Goal: Information Seeking & Learning: Learn about a topic

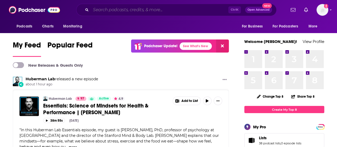
click at [123, 9] on input "Search podcasts, credits, & more..." at bounding box center [159, 10] width 137 height 9
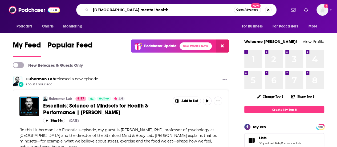
type input "[DEMOGRAPHIC_DATA] mental health"
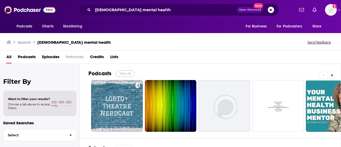
click at [127, 72] on button "View All" at bounding box center [124, 73] width 19 height 6
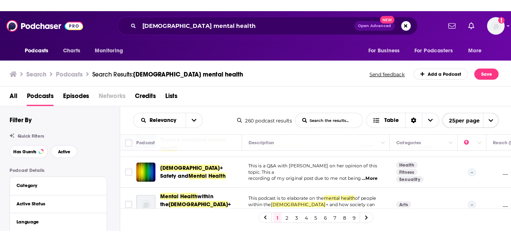
scroll to position [27, 0]
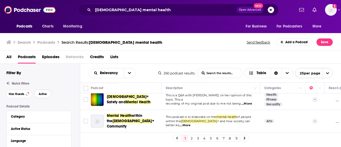
click at [45, 93] on span "Active" at bounding box center [43, 93] width 8 height 3
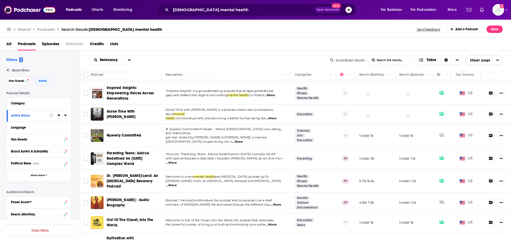
scroll to position [213, 0]
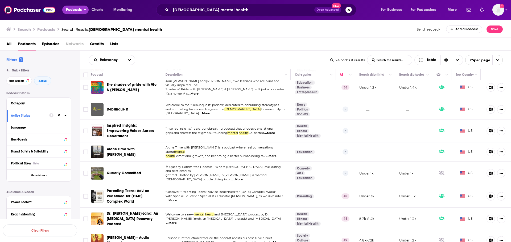
click at [78, 8] on span "Podcasts" at bounding box center [74, 9] width 16 height 7
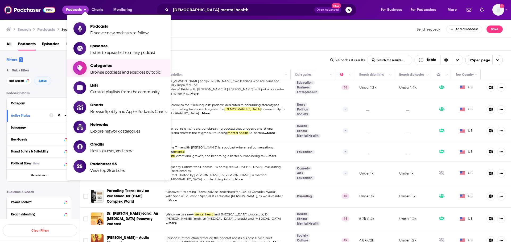
click at [98, 66] on span "Categories" at bounding box center [125, 65] width 71 height 5
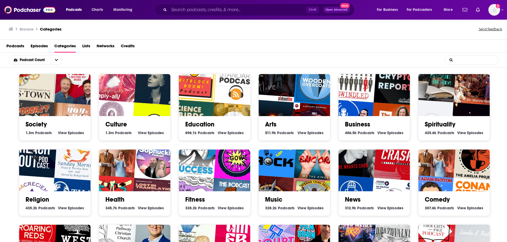
click at [336, 62] on input "List Search Input" at bounding box center [471, 60] width 53 height 10
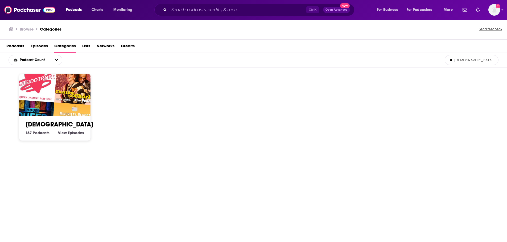
type input "LGBT"
click at [56, 134] on div "157 LGBT Podcasts View LGBT Episodes" at bounding box center [55, 133] width 59 height 5
click at [39, 124] on link "LGBT" at bounding box center [60, 125] width 68 height 8
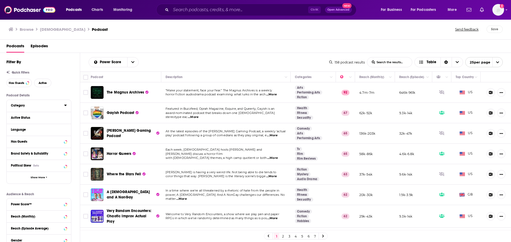
click at [65, 106] on icon at bounding box center [65, 105] width 3 height 4
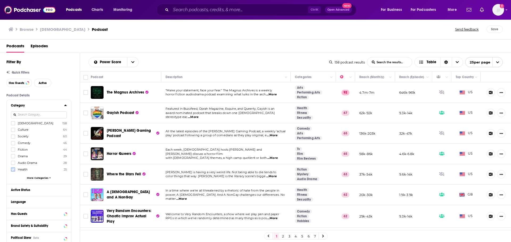
click at [11, 146] on label at bounding box center [13, 170] width 4 height 4
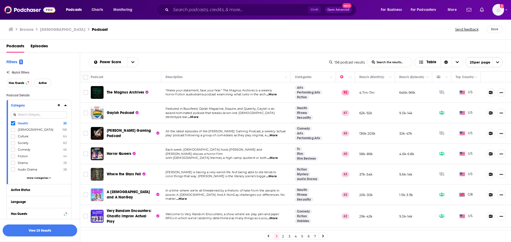
click at [199, 116] on span "...More" at bounding box center [193, 117] width 11 height 4
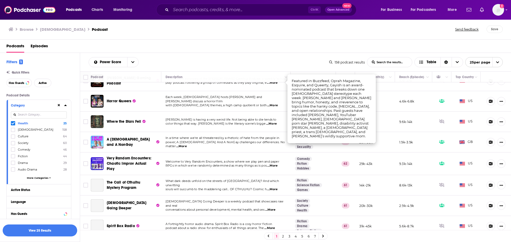
scroll to position [53, 0]
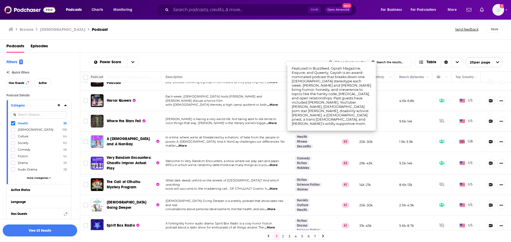
click at [187, 144] on span "...More" at bounding box center [181, 146] width 11 height 4
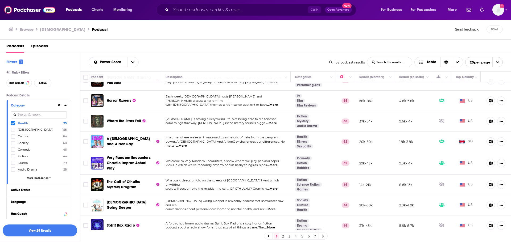
drag, startPoint x: 130, startPoint y: 132, endPoint x: 121, endPoint y: 141, distance: 12.4
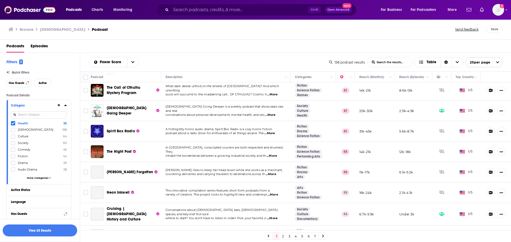
scroll to position [160, 0]
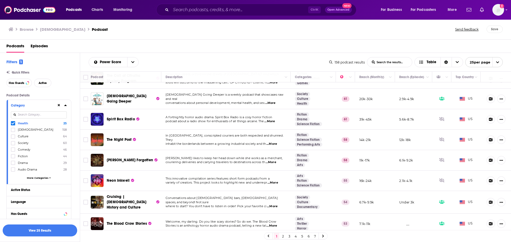
click at [271, 101] on span "...More" at bounding box center [270, 103] width 11 height 4
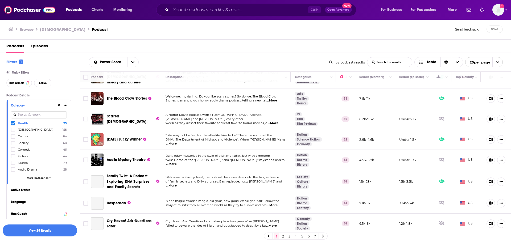
scroll to position [293, 0]
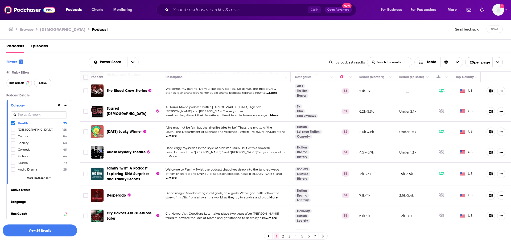
click at [45, 82] on span "Active" at bounding box center [43, 83] width 8 height 3
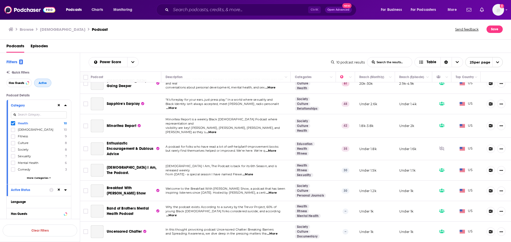
scroll to position [47, 0]
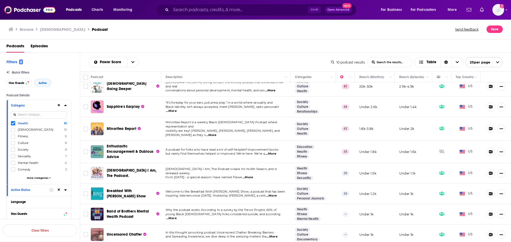
click at [66, 106] on icon at bounding box center [65, 105] width 2 height 1
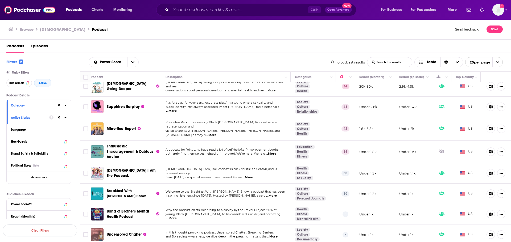
click at [216, 133] on span "...More" at bounding box center [211, 135] width 11 height 4
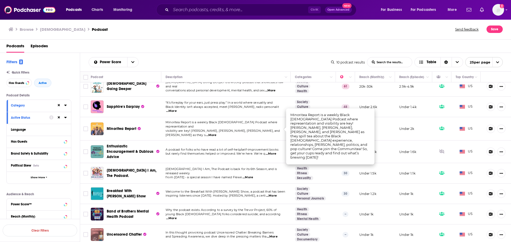
click at [177, 146] on span "...More" at bounding box center [171, 219] width 11 height 4
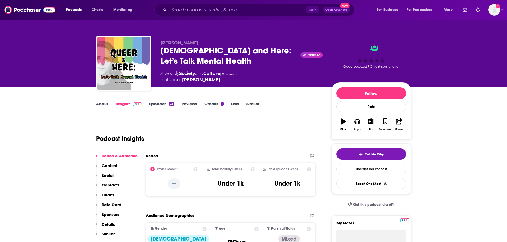
click at [162, 106] on link "Episodes 25" at bounding box center [161, 107] width 25 height 12
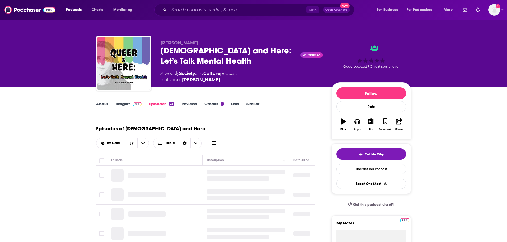
click at [99, 107] on link "About" at bounding box center [102, 107] width 12 height 12
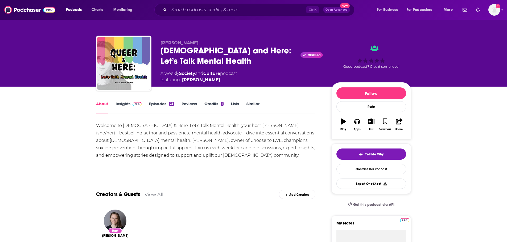
click at [164, 105] on link "Episodes 25" at bounding box center [161, 107] width 25 height 12
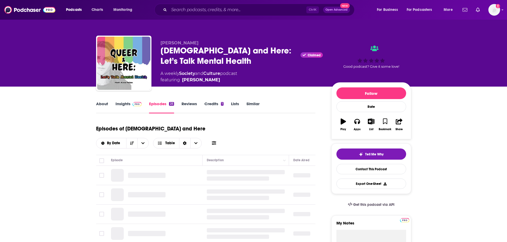
click at [209, 102] on link "Credits 1" at bounding box center [213, 107] width 19 height 12
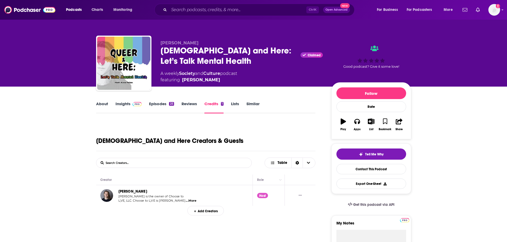
click at [168, 105] on link "Episodes 25" at bounding box center [161, 107] width 25 height 12
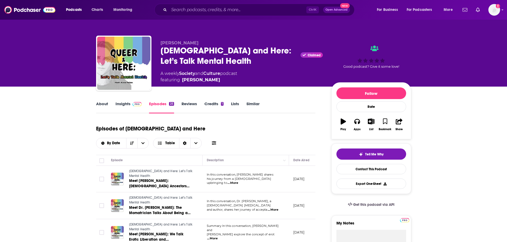
click at [120, 102] on link "Insights" at bounding box center [128, 107] width 26 height 12
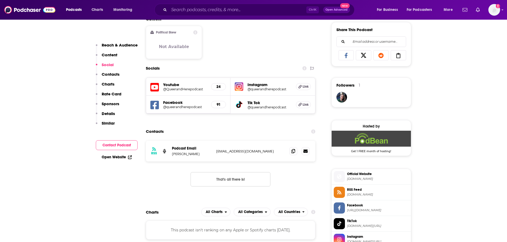
scroll to position [346, 0]
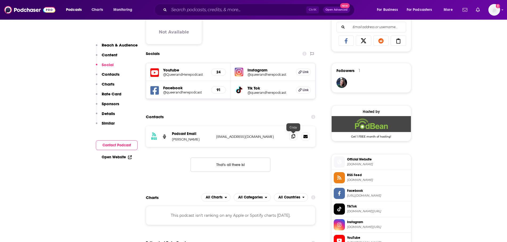
click at [293, 137] on icon at bounding box center [293, 136] width 4 height 4
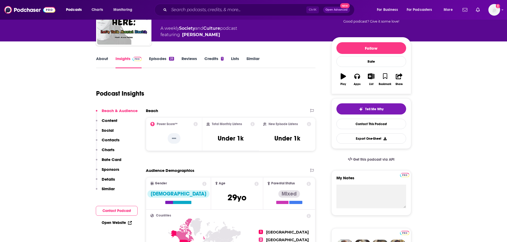
scroll to position [0, 0]
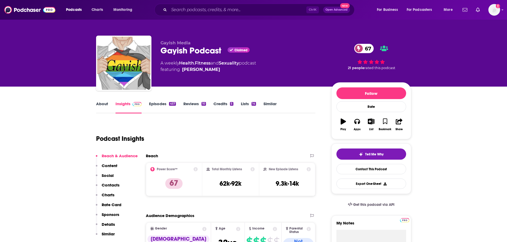
click at [105, 102] on link "About" at bounding box center [102, 107] width 12 height 12
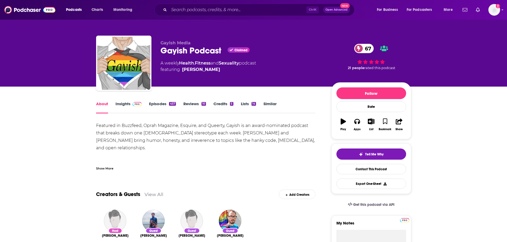
click at [156, 104] on link "Episodes 457" at bounding box center [162, 107] width 27 height 12
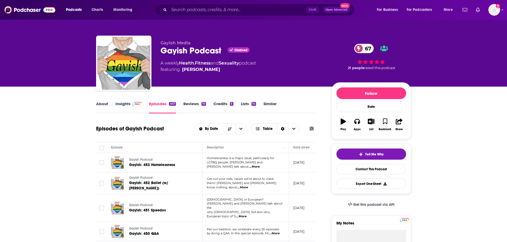
click at [260, 165] on span "...More" at bounding box center [254, 167] width 11 height 4
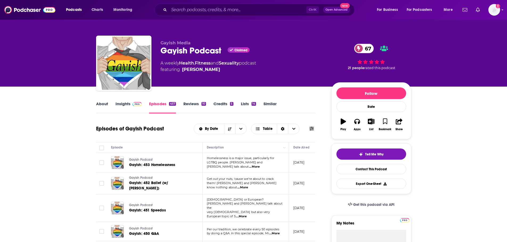
click at [128, 108] on link "Insights" at bounding box center [128, 107] width 26 height 12
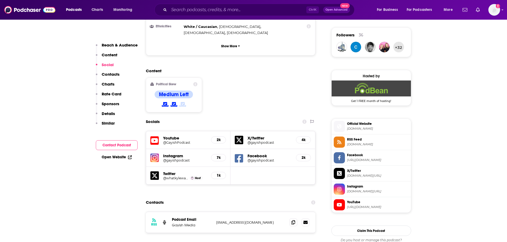
scroll to position [426, 0]
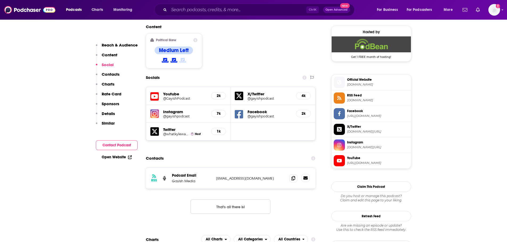
click at [305, 177] on icon at bounding box center [305, 178] width 4 height 3
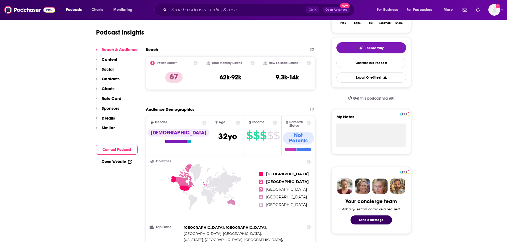
scroll to position [0, 0]
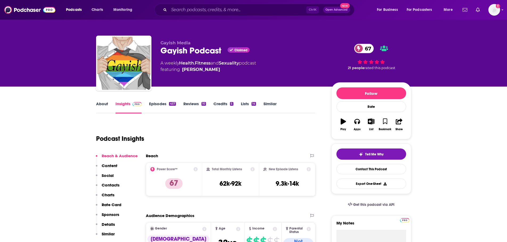
click at [102, 107] on link "About" at bounding box center [102, 107] width 12 height 12
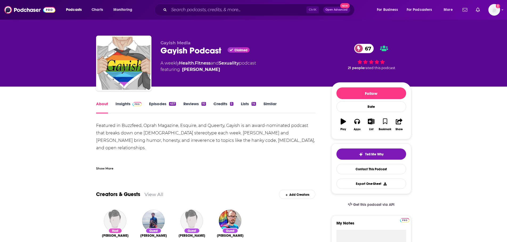
click at [161, 106] on link "Episodes 457" at bounding box center [162, 107] width 27 height 12
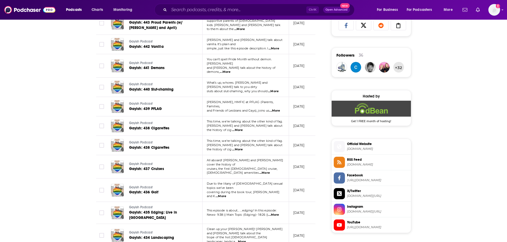
scroll to position [452, 0]
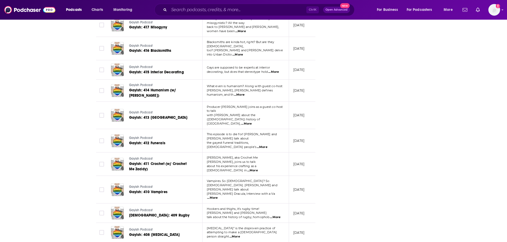
scroll to position [937, 0]
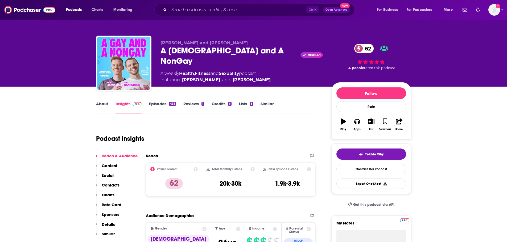
click at [157, 108] on link "Episodes 435" at bounding box center [162, 107] width 27 height 12
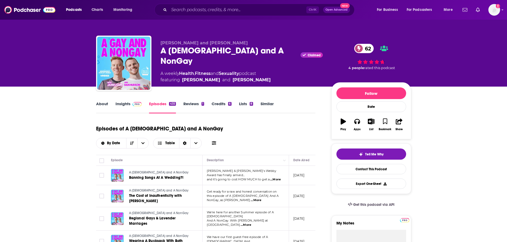
click at [101, 104] on link "About" at bounding box center [102, 107] width 12 height 12
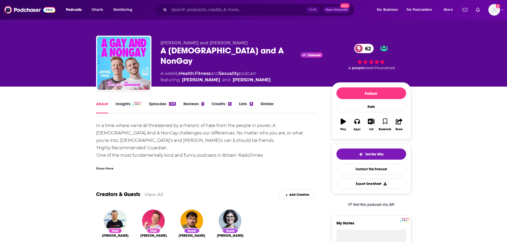
click at [120, 106] on link "Insights" at bounding box center [128, 107] width 26 height 12
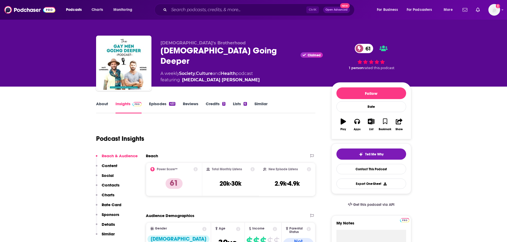
click at [101, 105] on link "About" at bounding box center [102, 107] width 12 height 12
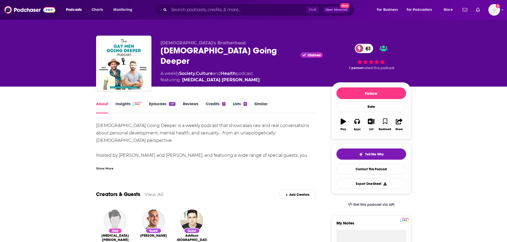
click at [161, 105] on link "Episodes 451" at bounding box center [162, 107] width 26 height 12
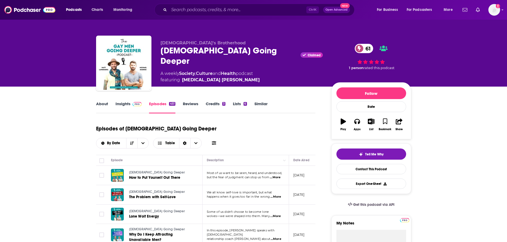
click at [128, 106] on link "Insights" at bounding box center [128, 107] width 26 height 12
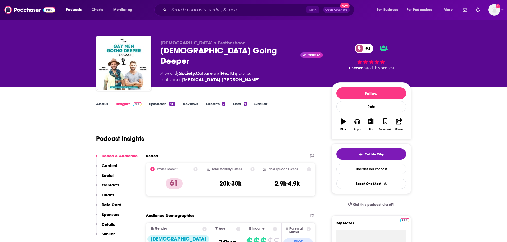
click at [101, 105] on link "About" at bounding box center [102, 107] width 12 height 12
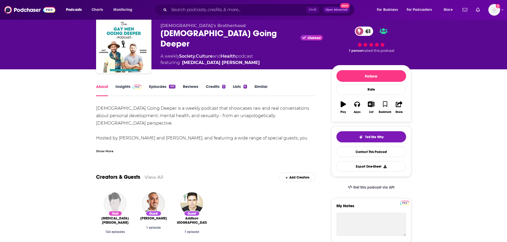
scroll to position [27, 0]
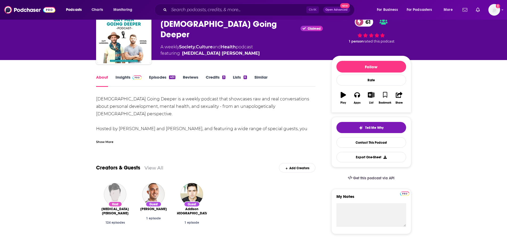
click at [120, 76] on link "Insights" at bounding box center [128, 81] width 26 height 12
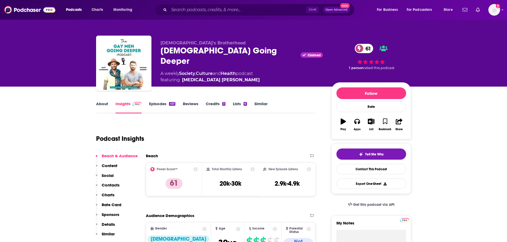
click at [112, 185] on p "Contacts" at bounding box center [111, 185] width 18 height 5
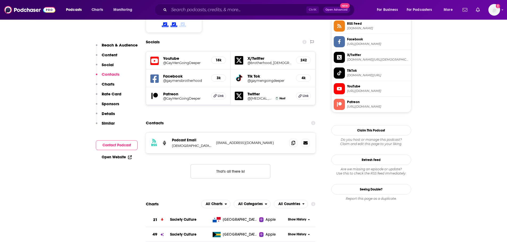
scroll to position [468, 0]
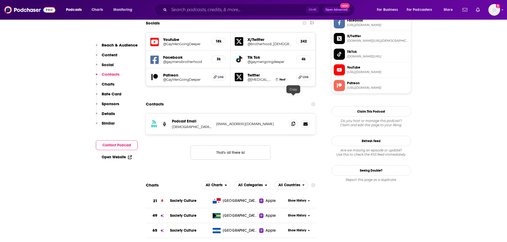
click at [295, 122] on icon at bounding box center [293, 124] width 4 height 4
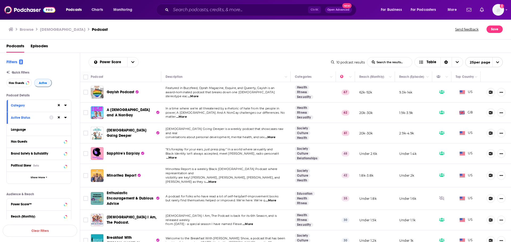
scroll to position [47, 0]
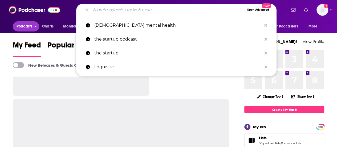
click at [23, 28] on span "Podcasts" at bounding box center [24, 26] width 16 height 7
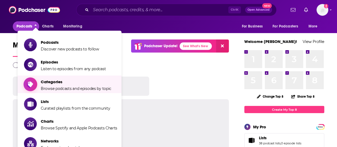
click at [56, 89] on span "Browse podcasts and episodes by topic" at bounding box center [76, 88] width 71 height 5
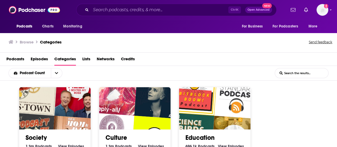
click at [299, 77] on input "List Search Input" at bounding box center [301, 73] width 53 height 10
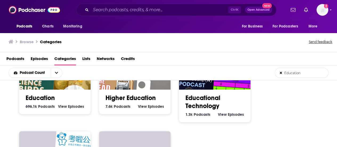
scroll to position [53, 0]
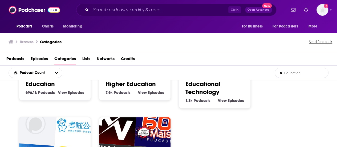
type input "Education"
click at [40, 85] on link "Education" at bounding box center [40, 84] width 29 height 8
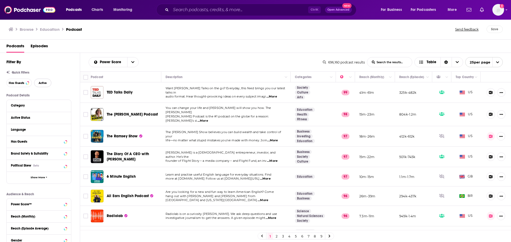
drag, startPoint x: 45, startPoint y: 81, endPoint x: 63, endPoint y: 107, distance: 31.9
click at [45, 82] on span "Active" at bounding box center [43, 83] width 8 height 3
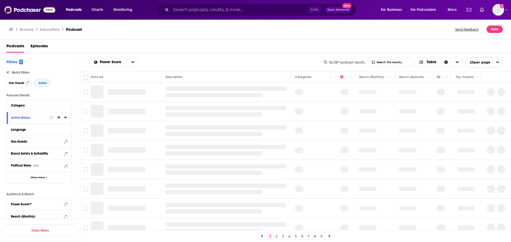
click at [67, 146] on div "Power Score™" at bounding box center [39, 205] width 64 height 12
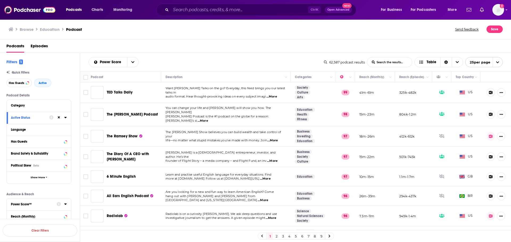
click at [65, 146] on icon at bounding box center [65, 204] width 2 height 1
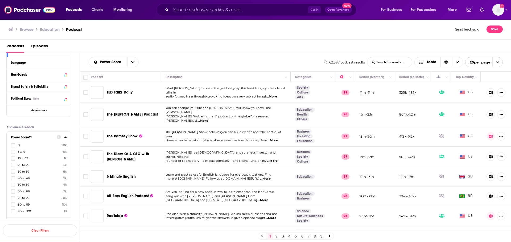
scroll to position [80, 0]
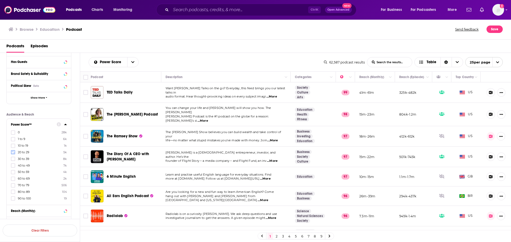
click at [14, 146] on icon at bounding box center [12, 152] width 3 height 3
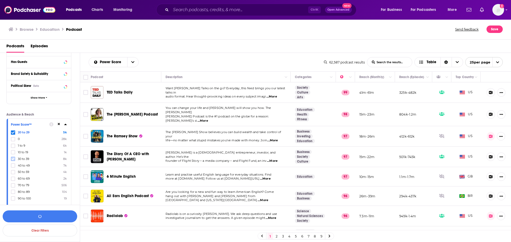
click at [13, 146] on icon at bounding box center [12, 159] width 3 height 3
drag, startPoint x: 13, startPoint y: 167, endPoint x: 13, endPoint y: 172, distance: 4.8
click at [13, 146] on icon at bounding box center [12, 165] width 3 height 3
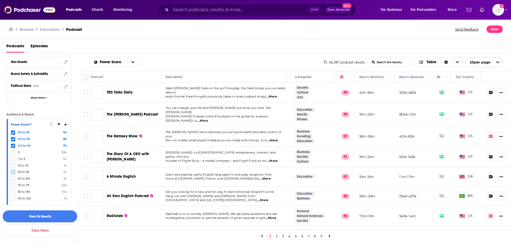
click at [13, 146] on icon at bounding box center [12, 172] width 3 height 2
click at [14, 146] on icon at bounding box center [12, 178] width 3 height 3
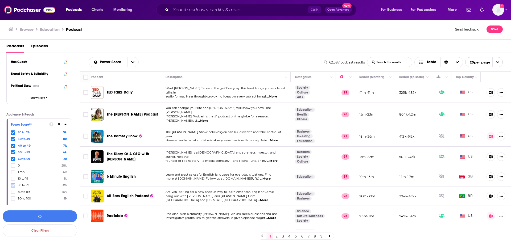
click at [12, 146] on icon at bounding box center [12, 185] width 3 height 3
click at [60, 146] on button "View 10k+ Results" at bounding box center [40, 217] width 75 height 12
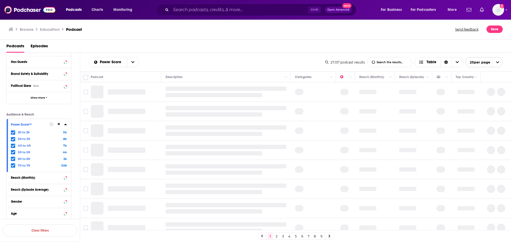
click at [65, 123] on icon at bounding box center [65, 124] width 3 height 4
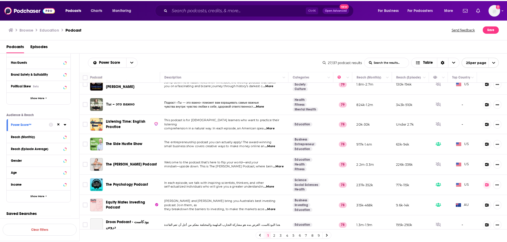
scroll to position [293, 0]
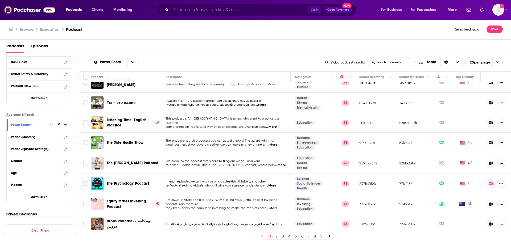
click at [197, 11] on input "Search podcasts, credits, & more..." at bounding box center [239, 10] width 137 height 9
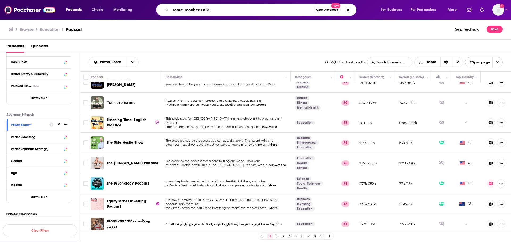
type input "More Teacher Talk"
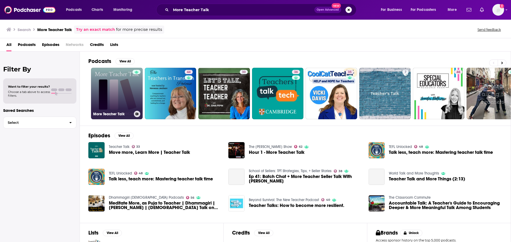
click at [126, 94] on link "More Teacher Talk" at bounding box center [117, 94] width 52 height 52
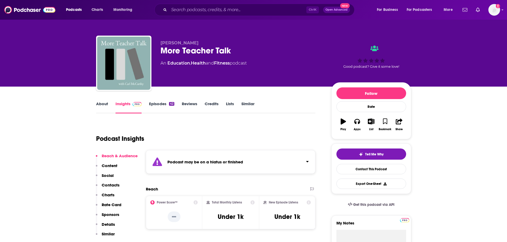
click at [265, 146] on div "Podcast may be on a hiatus or finished" at bounding box center [231, 162] width 170 height 24
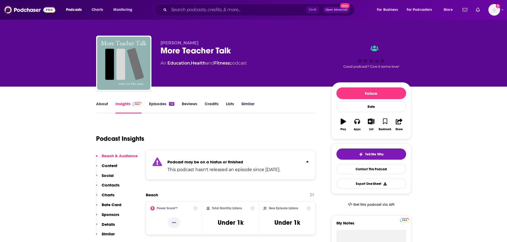
click at [265, 146] on div "Podcast may be on a hiatus or finished This podcast hasn't released an episode …" at bounding box center [231, 165] width 170 height 30
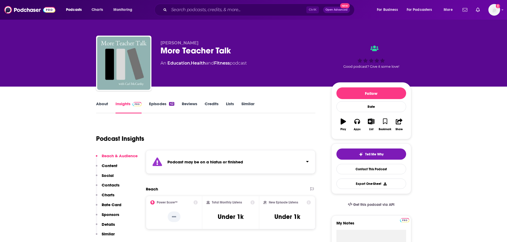
click at [157, 106] on link "Episodes 42" at bounding box center [161, 107] width 25 height 12
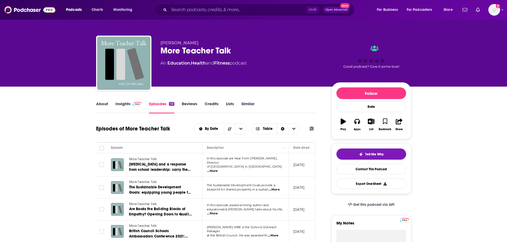
click at [122, 104] on link "Insights" at bounding box center [128, 107] width 26 height 12
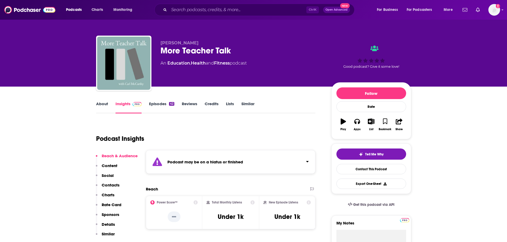
click at [108, 146] on p "Contacts" at bounding box center [111, 185] width 18 height 5
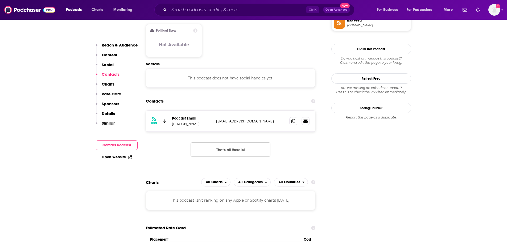
scroll to position [460, 0]
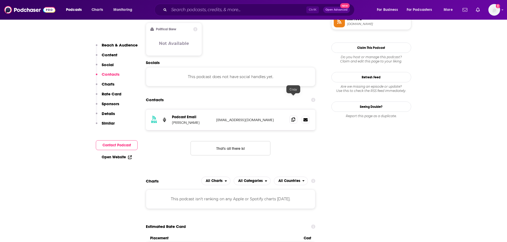
click at [294, 118] on icon at bounding box center [293, 120] width 4 height 4
click at [185, 11] on input "Search podcasts, credits, & more..." at bounding box center [237, 10] width 137 height 9
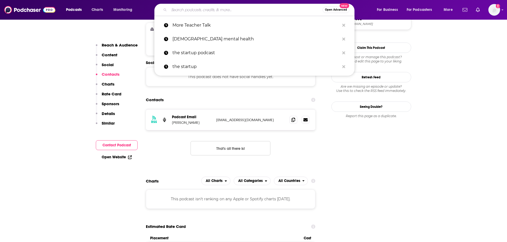
paste input "Emma & Tom Talk Teaching"
type input "Emma & Tom Talk Teaching"
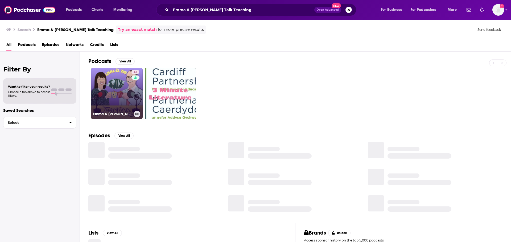
click at [126, 83] on link "41 Emma & Tom Talk Teaching" at bounding box center [117, 94] width 52 height 52
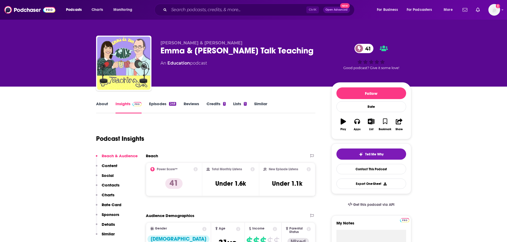
click at [110, 146] on p "Contacts" at bounding box center [111, 185] width 18 height 5
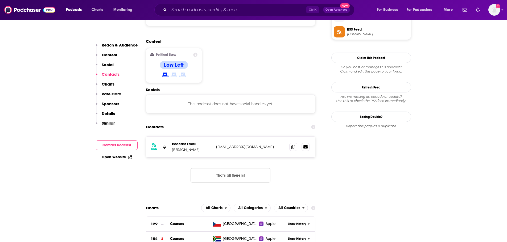
scroll to position [428, 0]
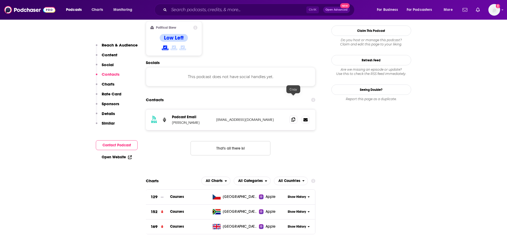
click at [293, 118] on icon at bounding box center [293, 120] width 4 height 4
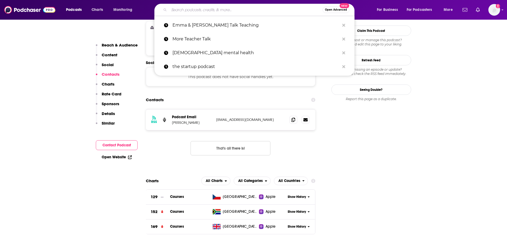
click at [212, 14] on input "Search podcasts, credits, & more..." at bounding box center [246, 10] width 154 height 9
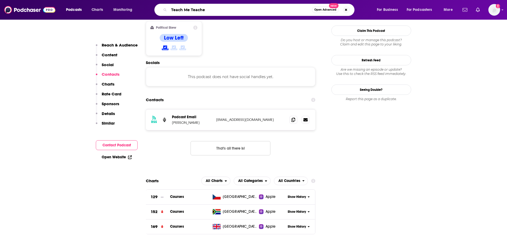
type input "Teach Me Teacher"
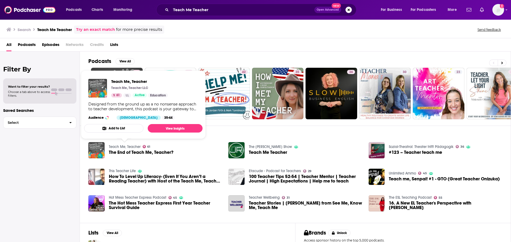
click at [136, 146] on link "Teach Me, Teacher" at bounding box center [125, 147] width 32 height 5
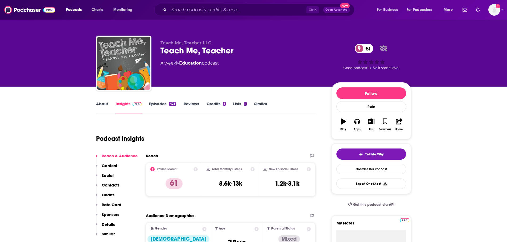
click at [110, 146] on p "Contacts" at bounding box center [111, 185] width 18 height 5
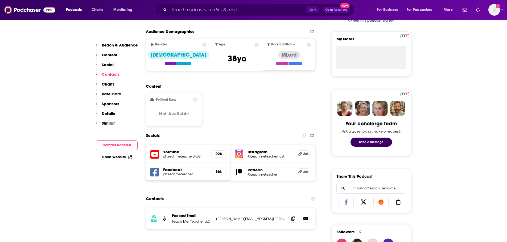
scroll to position [304, 0]
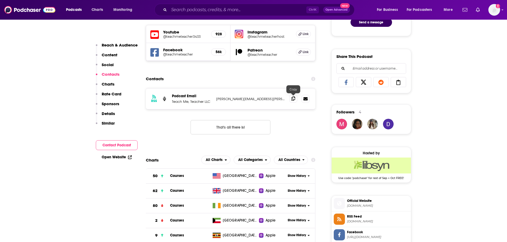
click at [295, 101] on span at bounding box center [293, 99] width 8 height 8
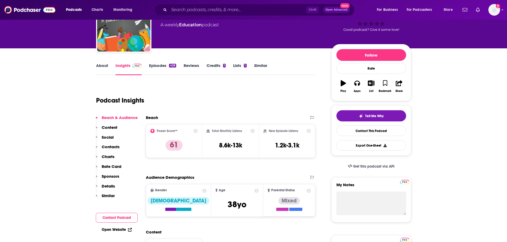
scroll to position [0, 0]
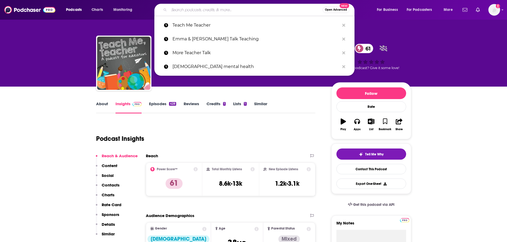
click at [199, 11] on input "Search podcasts, credits, & more..." at bounding box center [246, 10] width 154 height 9
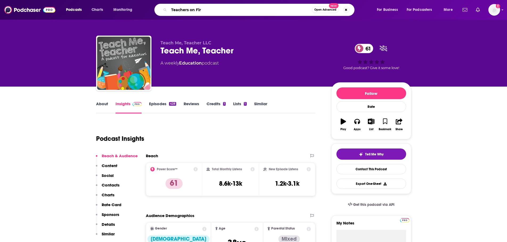
type input "Teachers on Fire"
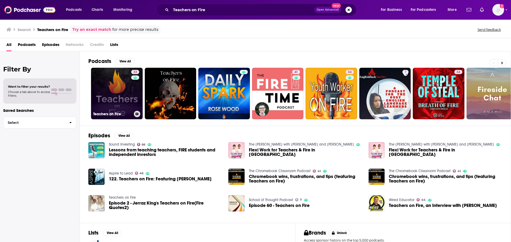
click at [121, 97] on link "33 Teachers on Fire" at bounding box center [117, 94] width 52 height 52
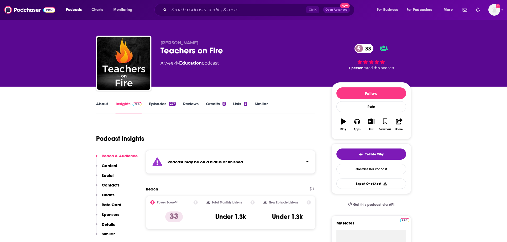
click at [233, 146] on strong "Podcast may be on a hiatus or finished" at bounding box center [205, 162] width 76 height 5
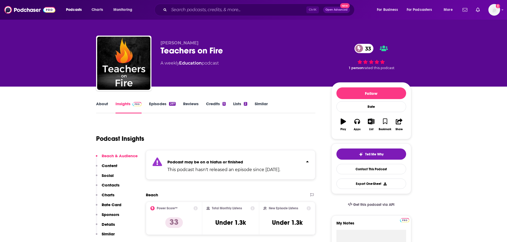
click at [233, 146] on strong "Podcast may be on a hiatus or finished" at bounding box center [205, 162] width 76 height 5
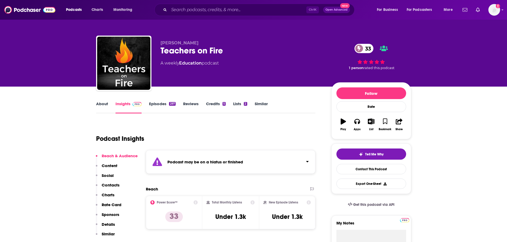
click at [159, 105] on link "Episodes 297" at bounding box center [162, 107] width 26 height 12
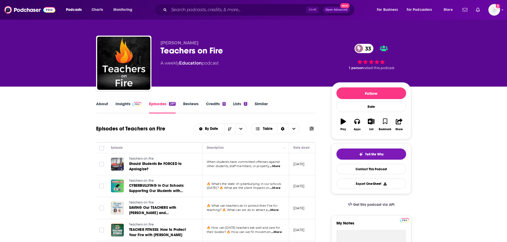
click at [115, 106] on link "Insights" at bounding box center [128, 107] width 26 height 12
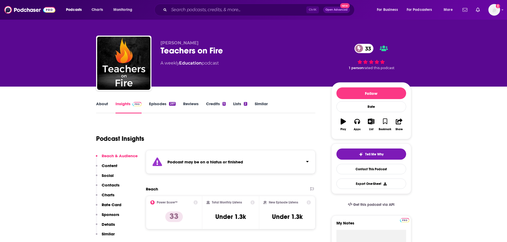
click at [112, 146] on p "Contacts" at bounding box center [111, 185] width 18 height 5
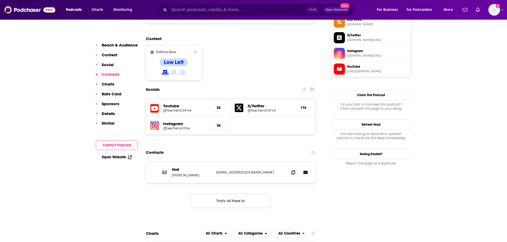
scroll to position [489, 0]
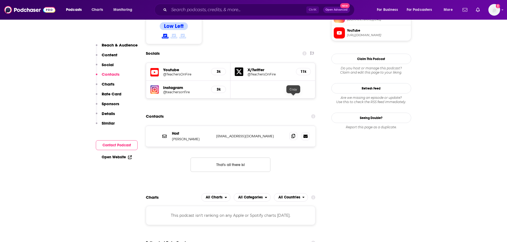
click at [293, 134] on icon at bounding box center [293, 136] width 4 height 4
